Goal: Task Accomplishment & Management: Use online tool/utility

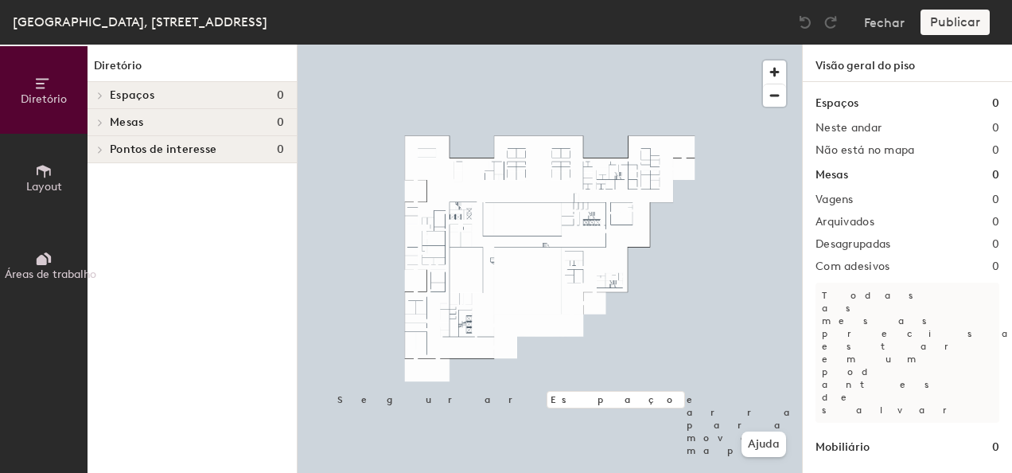
click at [43, 178] on icon at bounding box center [44, 171] width 18 height 18
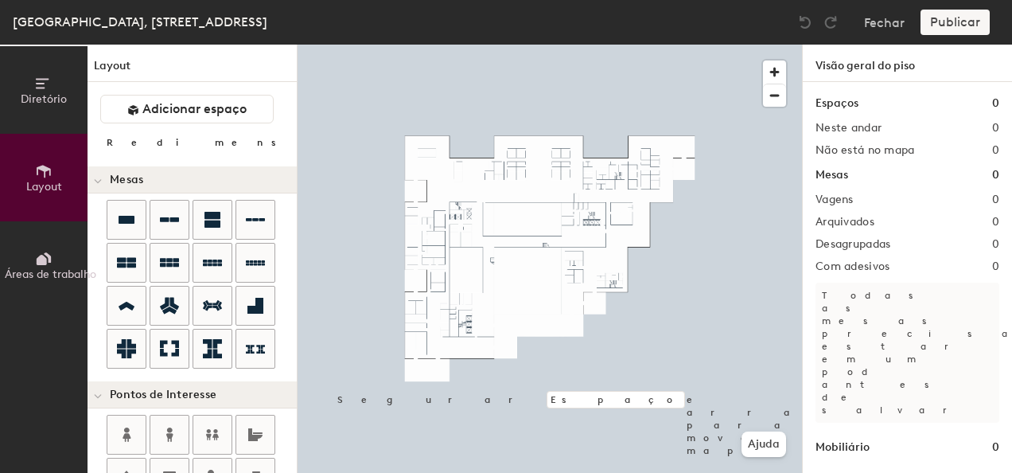
click at [126, 183] on span "Mesas" at bounding box center [126, 179] width 33 height 13
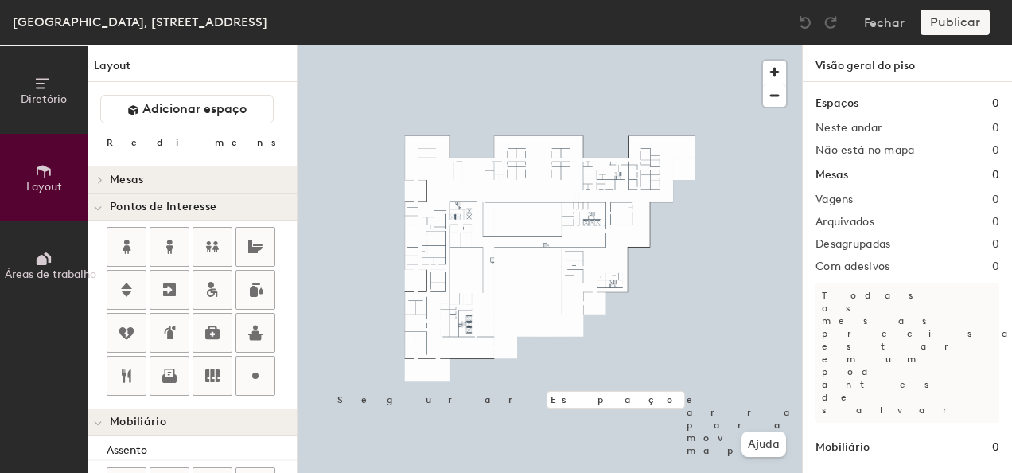
click at [125, 178] on span "Mesas" at bounding box center [126, 179] width 33 height 13
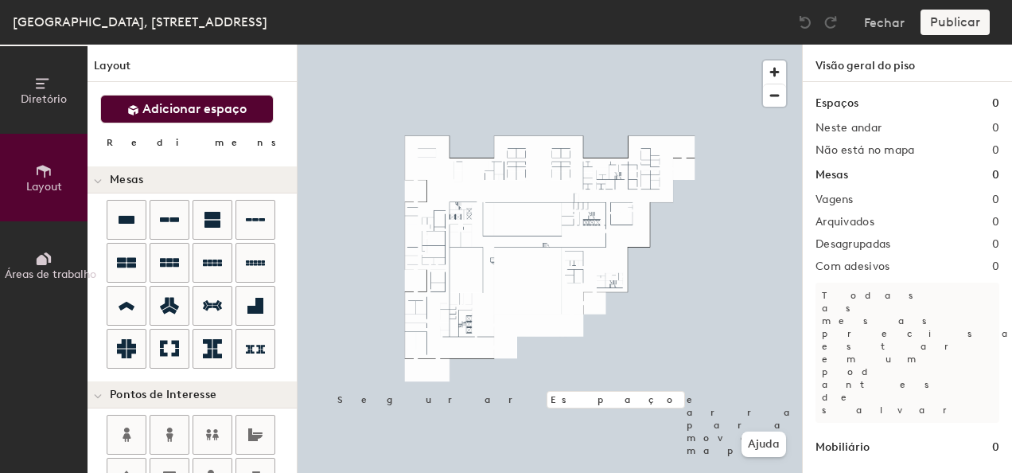
click at [154, 108] on span "Adicionar espaço" at bounding box center [194, 109] width 104 height 16
click at [181, 106] on span "Adicionar espaço" at bounding box center [194, 109] width 104 height 16
click at [204, 111] on span "Adicionar espaço" at bounding box center [194, 109] width 104 height 16
click at [156, 107] on span "Adicionar espaço" at bounding box center [194, 109] width 104 height 16
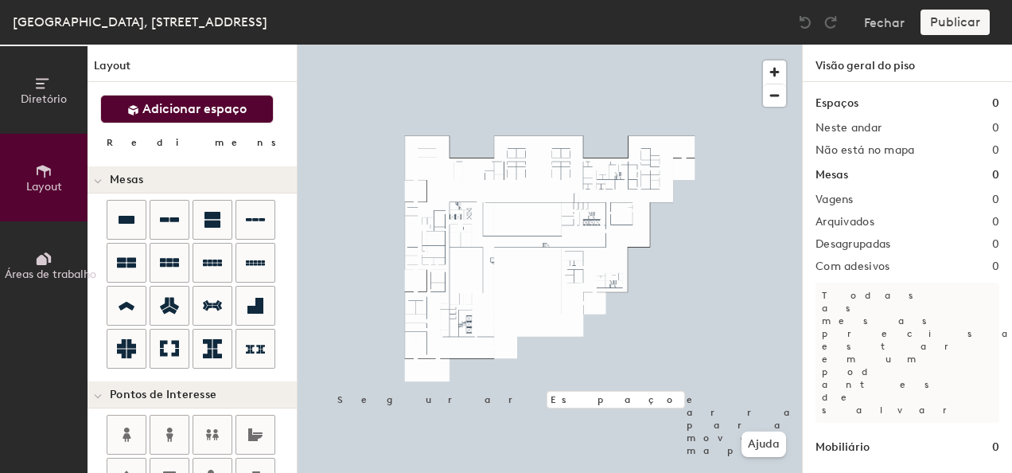
click at [160, 109] on span "Adicionar espaço" at bounding box center [194, 109] width 104 height 16
click at [160, 105] on span "Adicionar espaço" at bounding box center [194, 109] width 104 height 16
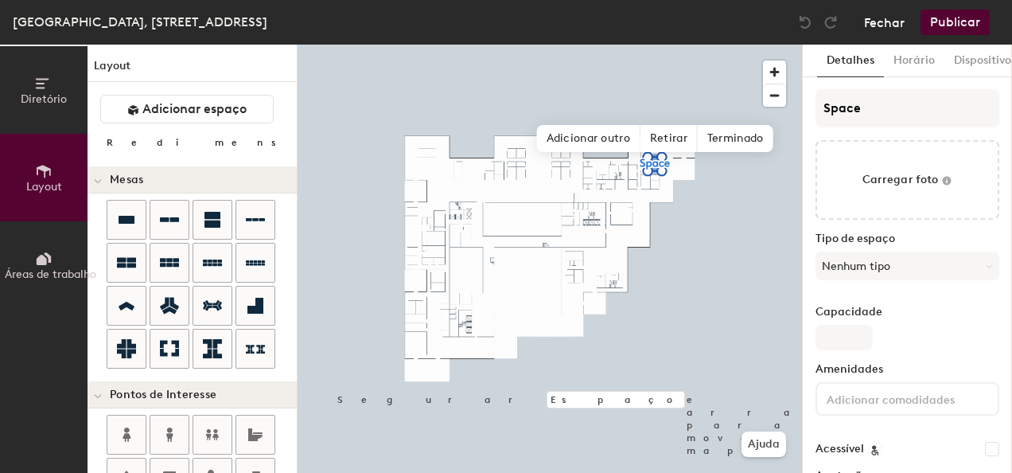
click at [874, 31] on button "Fechar" at bounding box center [884, 22] width 41 height 25
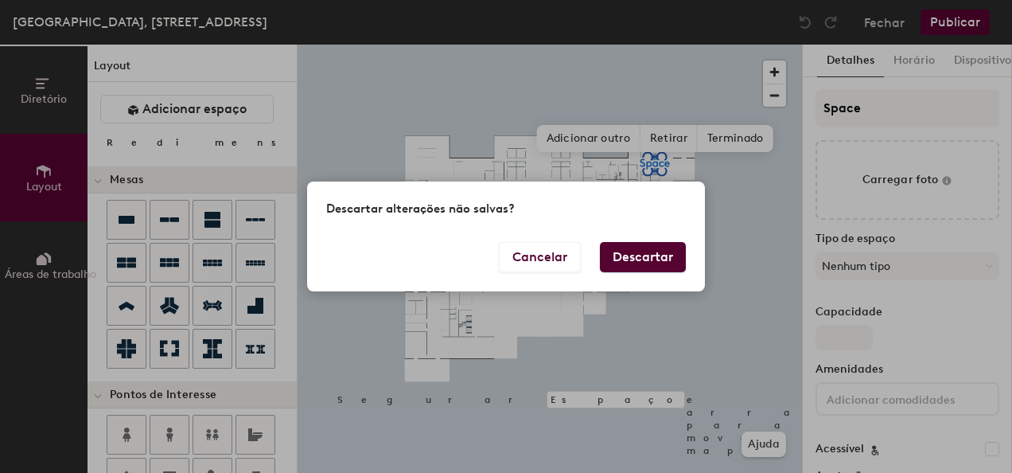
click at [635, 261] on button "Descartar" at bounding box center [643, 257] width 86 height 30
type input "20"
